Goal: Transaction & Acquisition: Obtain resource

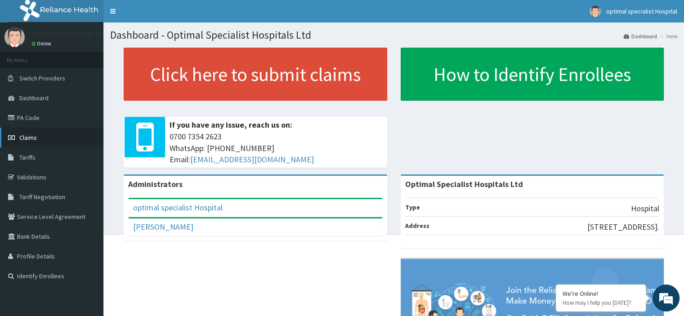
click at [47, 141] on link "Claims" at bounding box center [51, 138] width 103 height 20
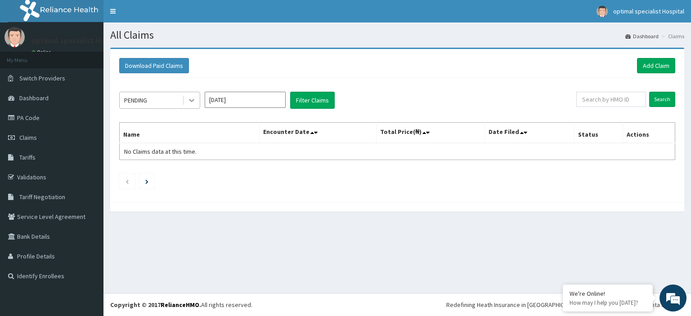
click at [193, 99] on icon at bounding box center [191, 100] width 5 height 3
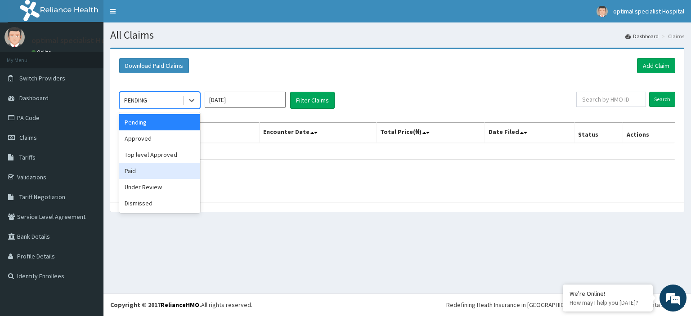
click at [155, 172] on div "Paid" at bounding box center [159, 171] width 81 height 16
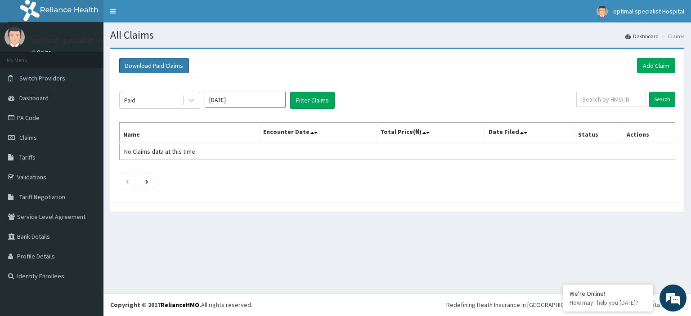
click at [162, 61] on button "Download Paid Claims" at bounding box center [154, 65] width 70 height 15
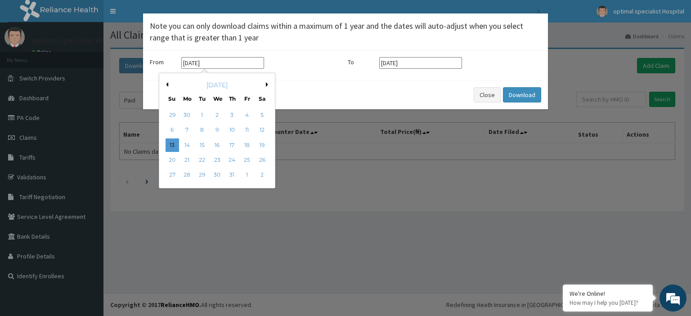
click at [213, 62] on input "[DATE]" at bounding box center [222, 63] width 83 height 12
click at [167, 84] on button "Previous Month" at bounding box center [166, 84] width 4 height 4
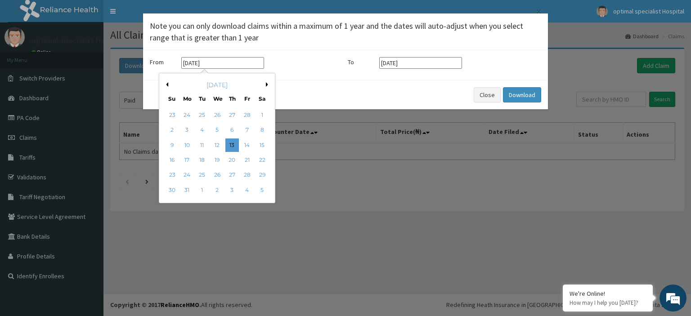
click at [167, 84] on button "Previous Month" at bounding box center [166, 84] width 4 height 4
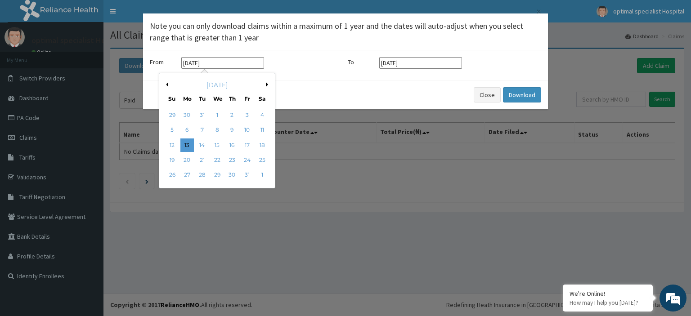
click at [167, 84] on button "Previous Month" at bounding box center [166, 84] width 4 height 4
click at [264, 83] on div "[DATE]" at bounding box center [217, 85] width 108 height 9
click at [267, 85] on button "Next Month" at bounding box center [268, 84] width 4 height 4
click at [219, 116] on div "1" at bounding box center [217, 114] width 13 height 13
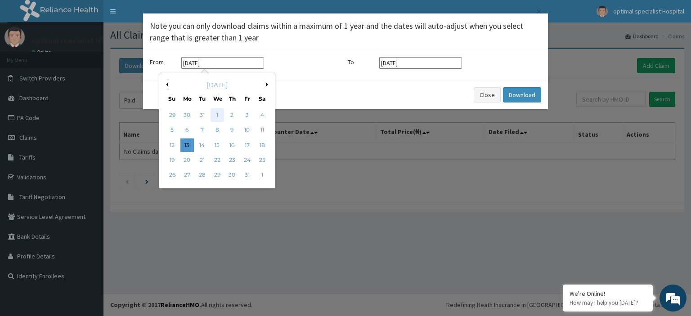
type input "[DATE]"
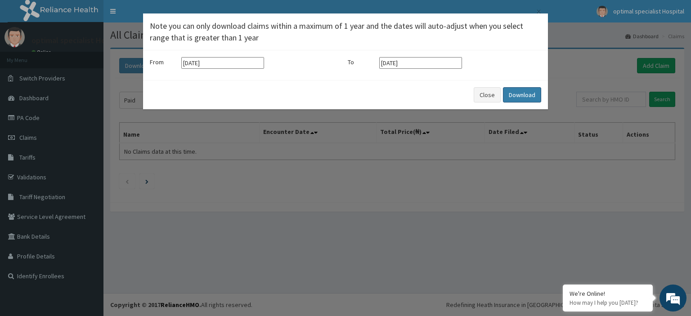
click at [534, 97] on button "Download" at bounding box center [522, 94] width 38 height 15
